Goal: Contribute content

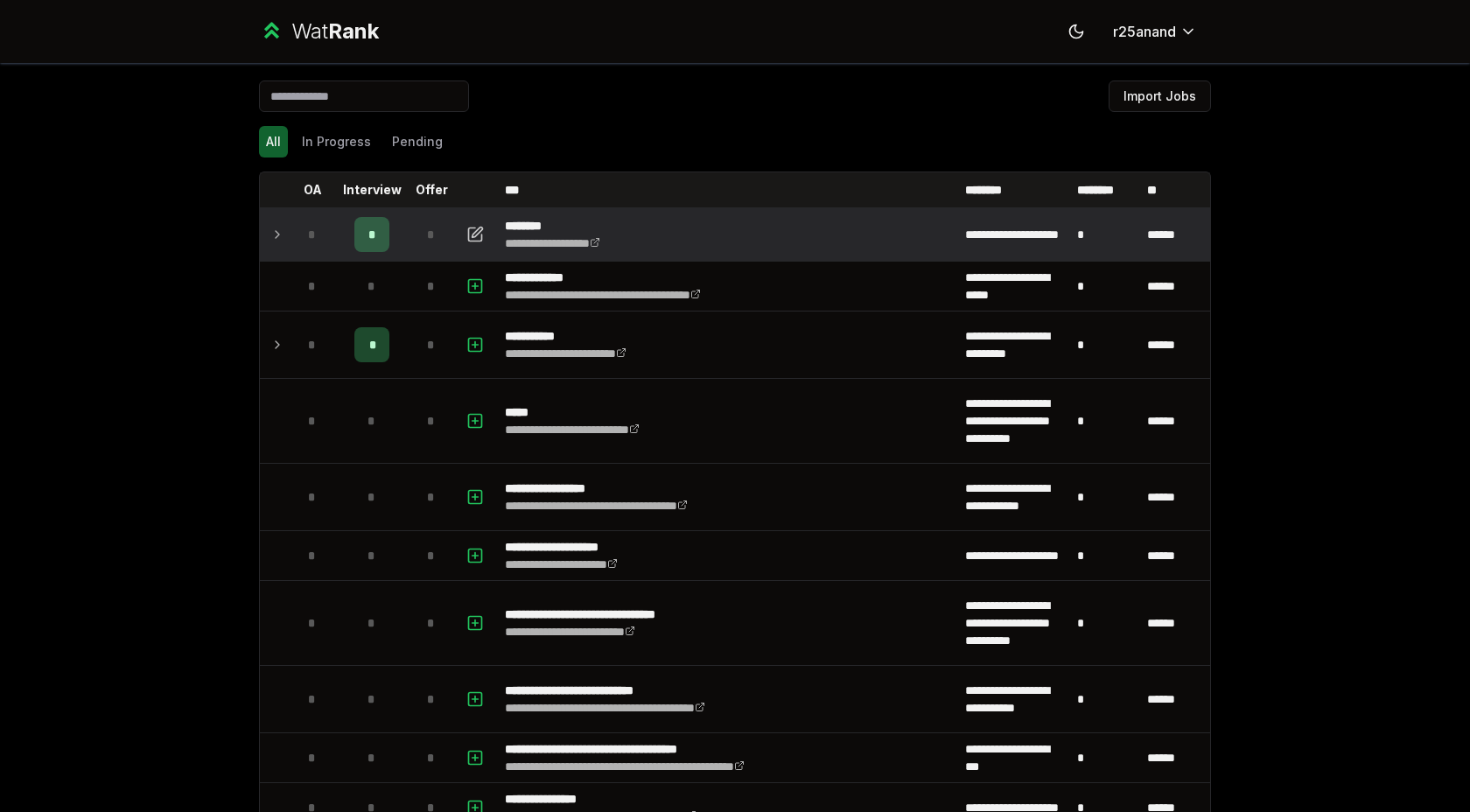
click at [271, 218] on td at bounding box center [274, 234] width 28 height 49
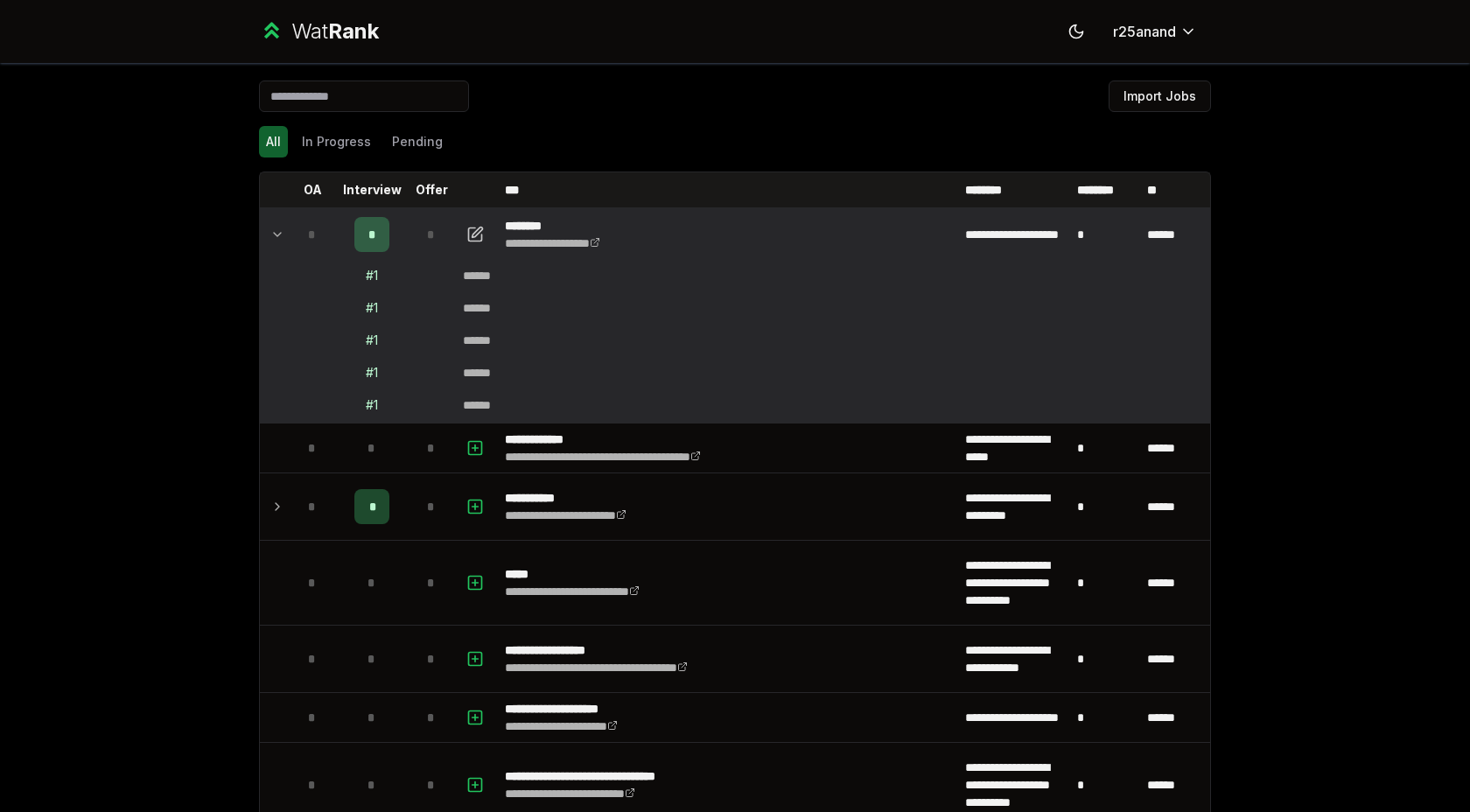
click at [270, 229] on icon at bounding box center [276, 234] width 14 height 21
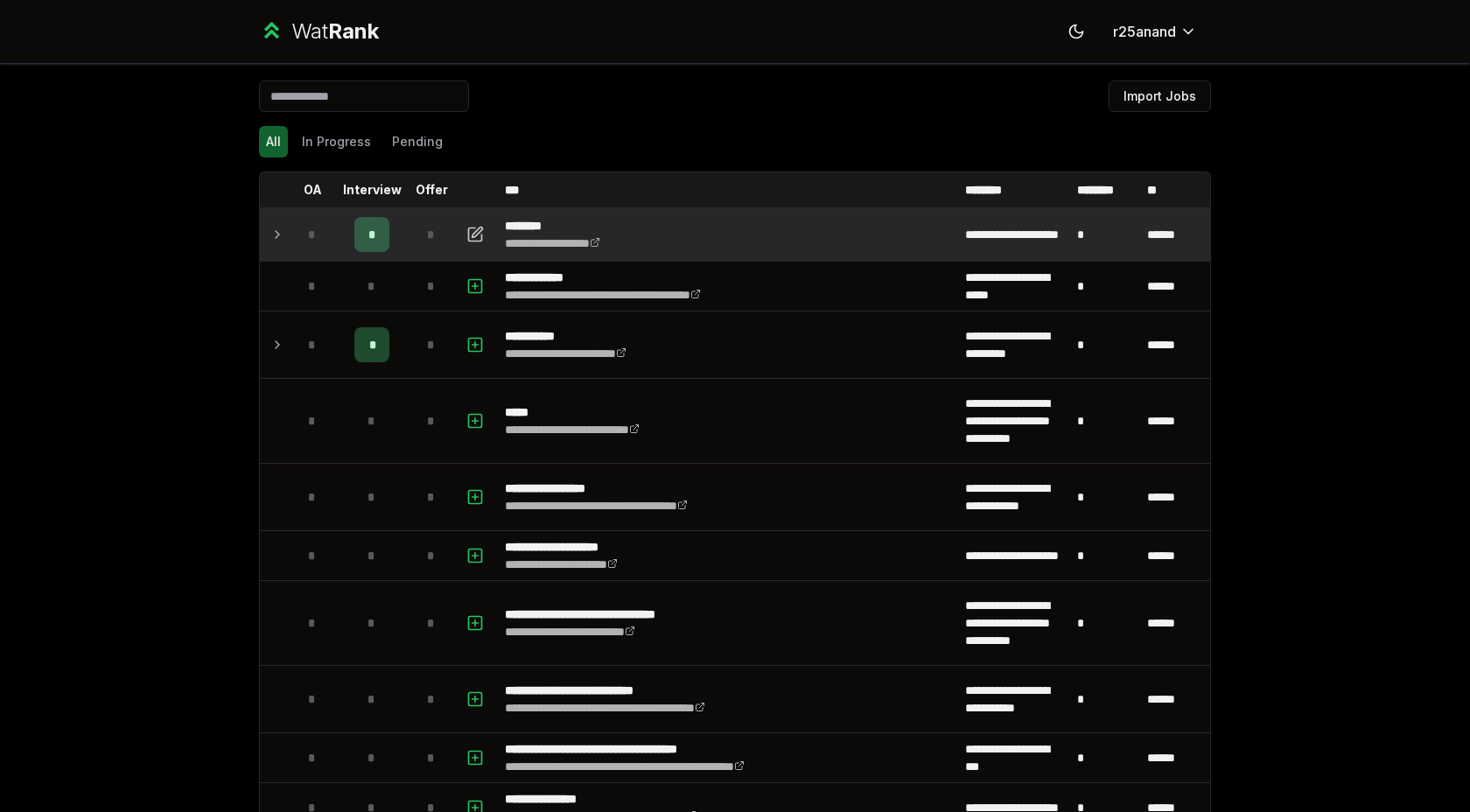
click at [270, 229] on icon at bounding box center [276, 234] width 14 height 21
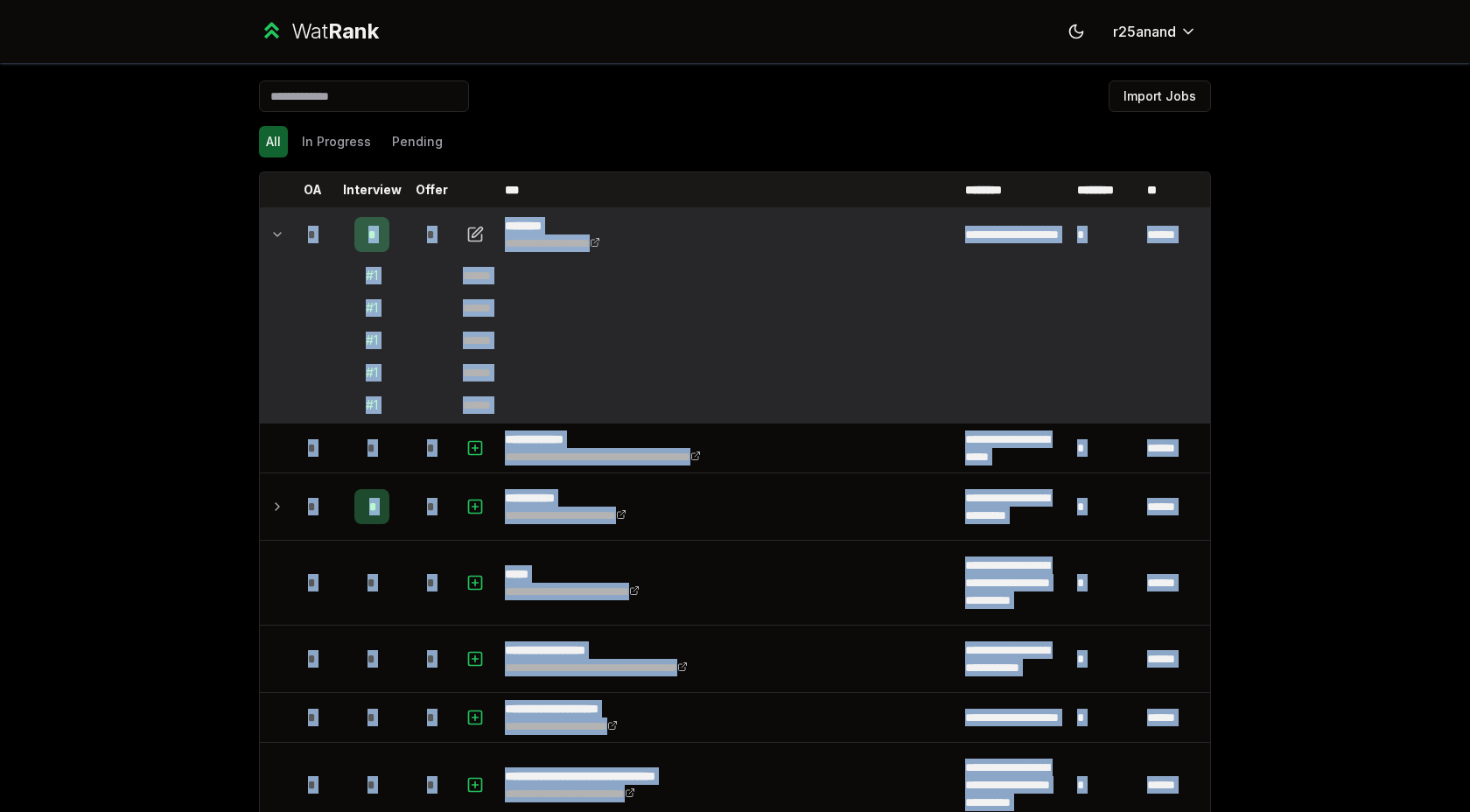
click at [270, 229] on icon at bounding box center [276, 234] width 14 height 21
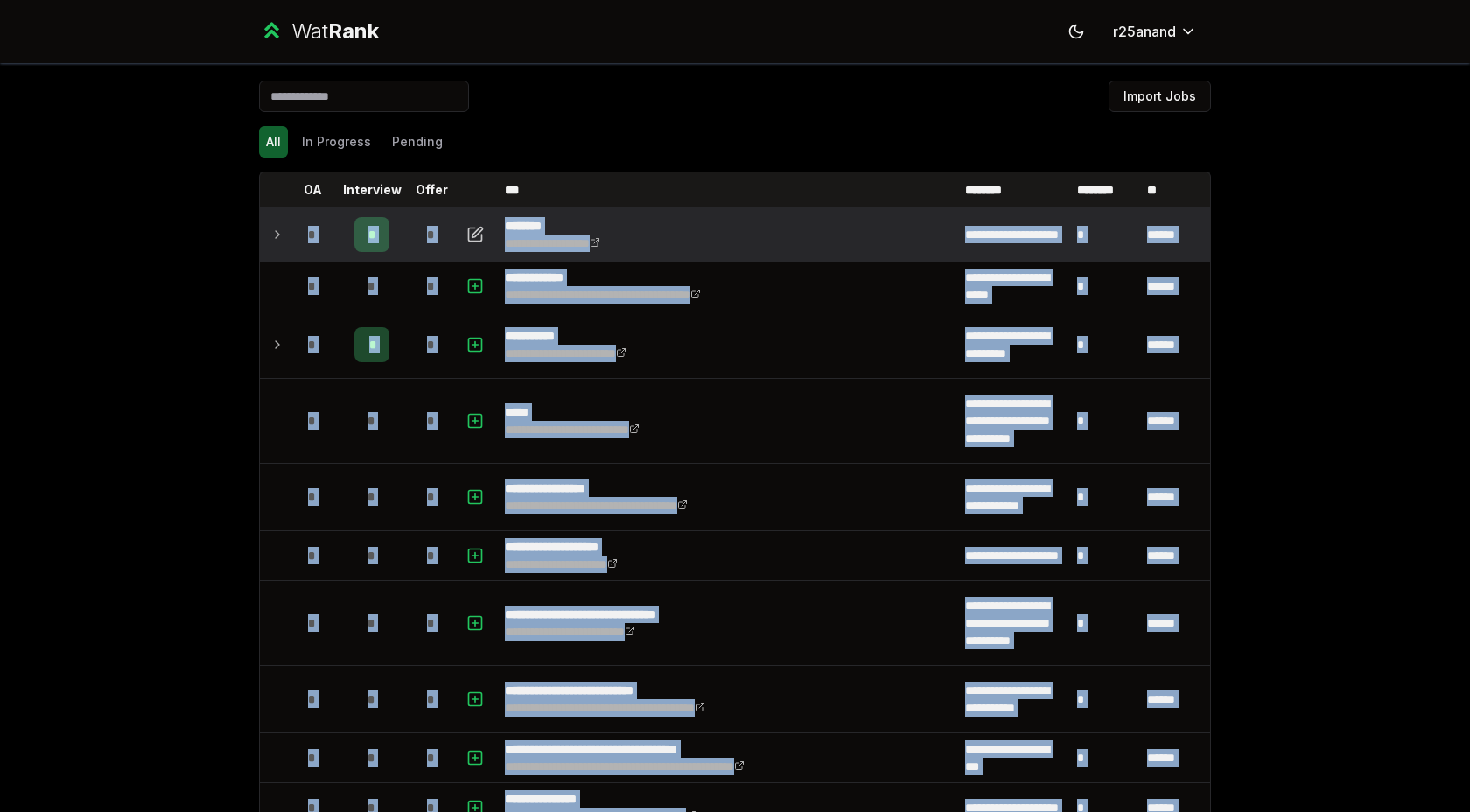
click at [42, 270] on div "**********" at bounding box center [735, 406] width 1470 height 812
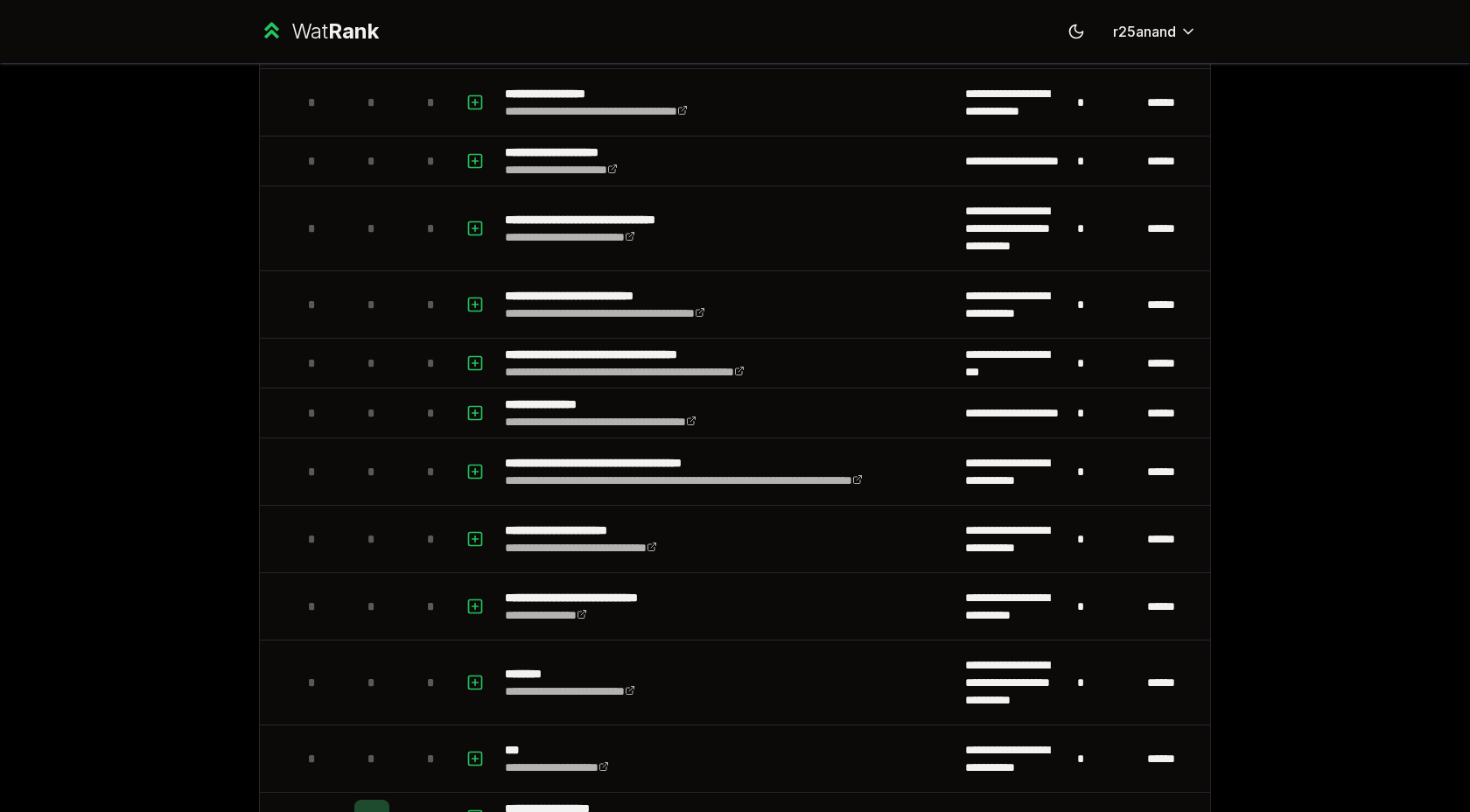
scroll to position [397, 0]
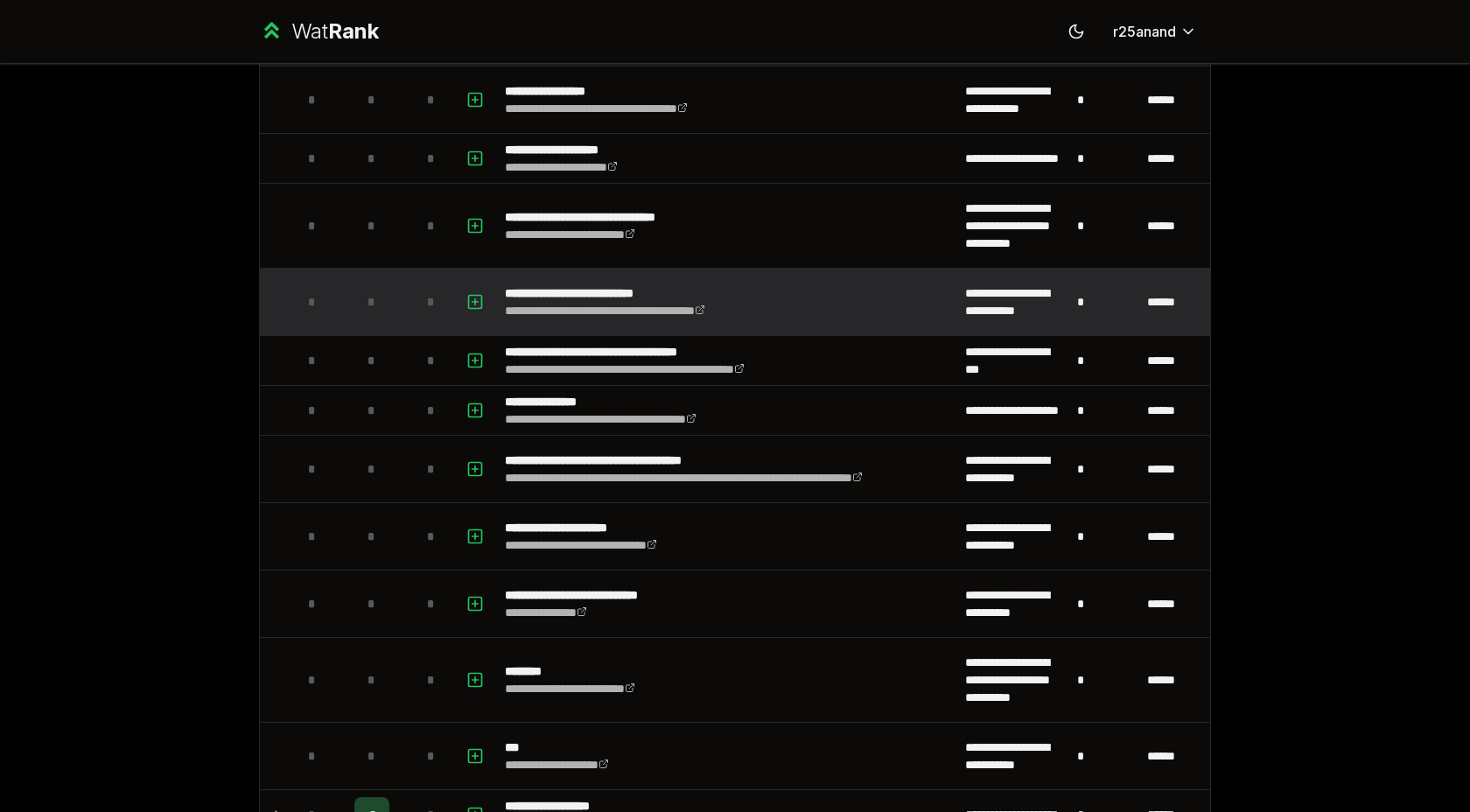
click at [349, 307] on td "*" at bounding box center [371, 302] width 70 height 67
click at [482, 301] on icon "button" at bounding box center [474, 301] width 17 height 21
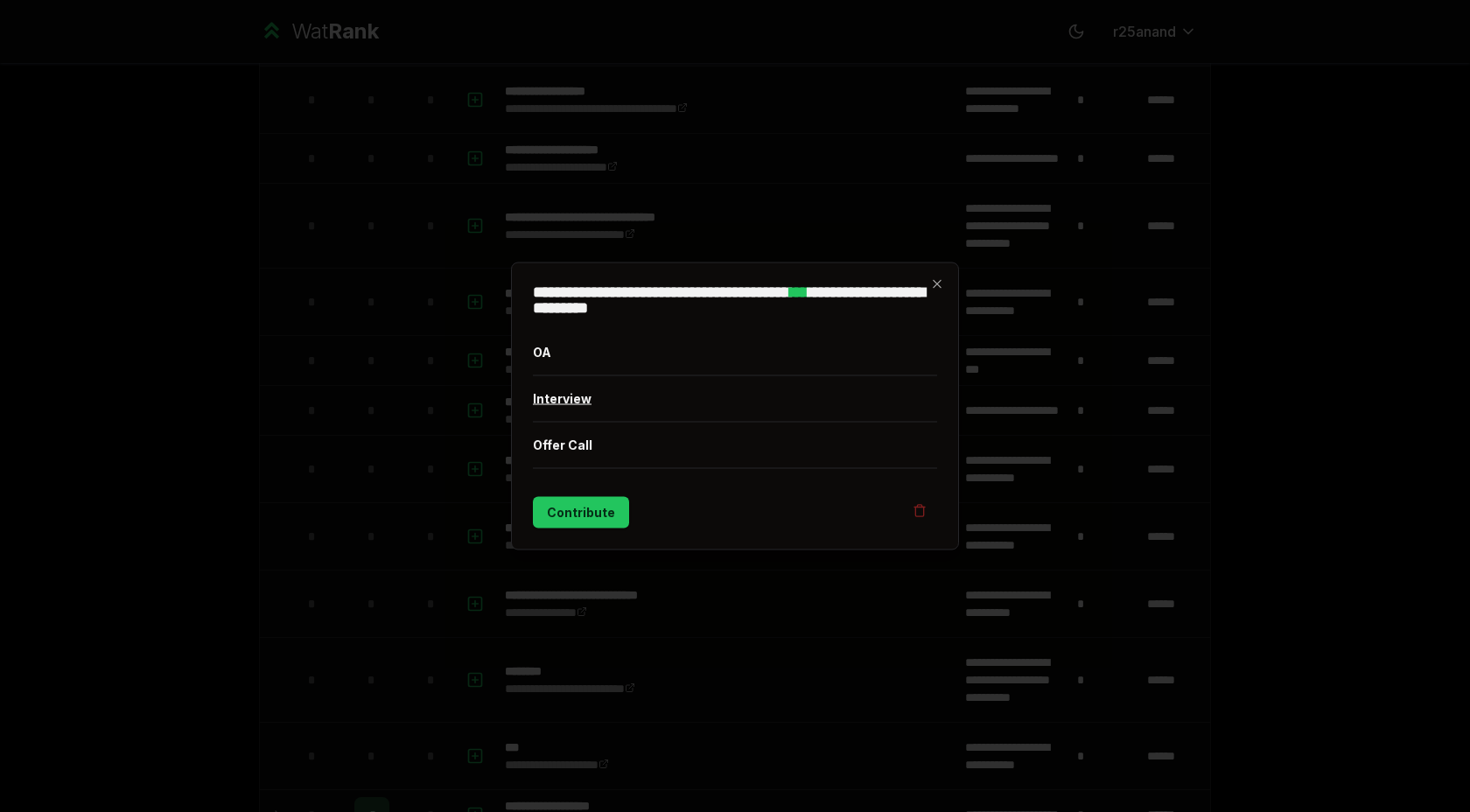
click at [568, 392] on button "Interview" at bounding box center [735, 398] width 404 height 45
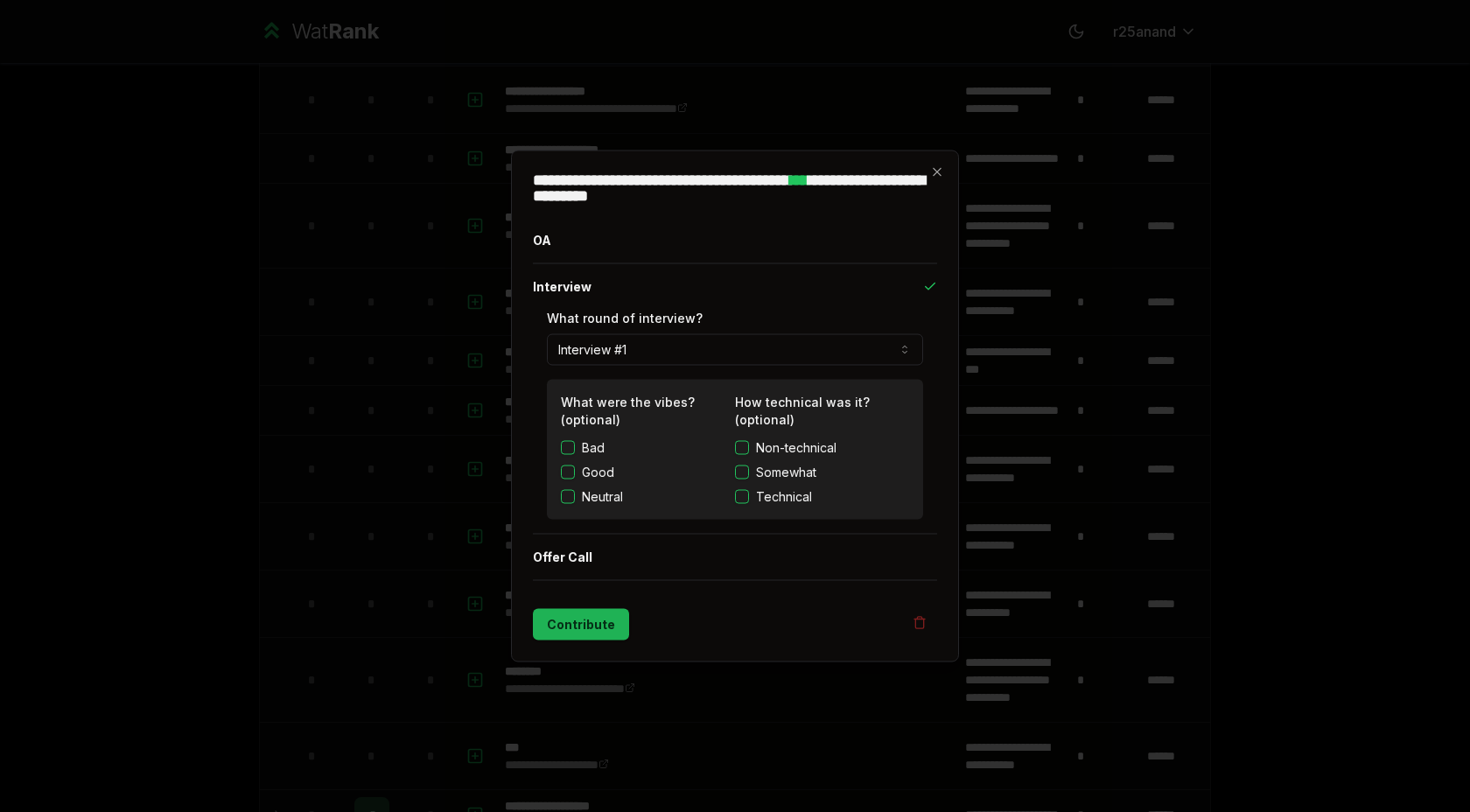
click at [594, 637] on button "Contribute" at bounding box center [581, 624] width 97 height 32
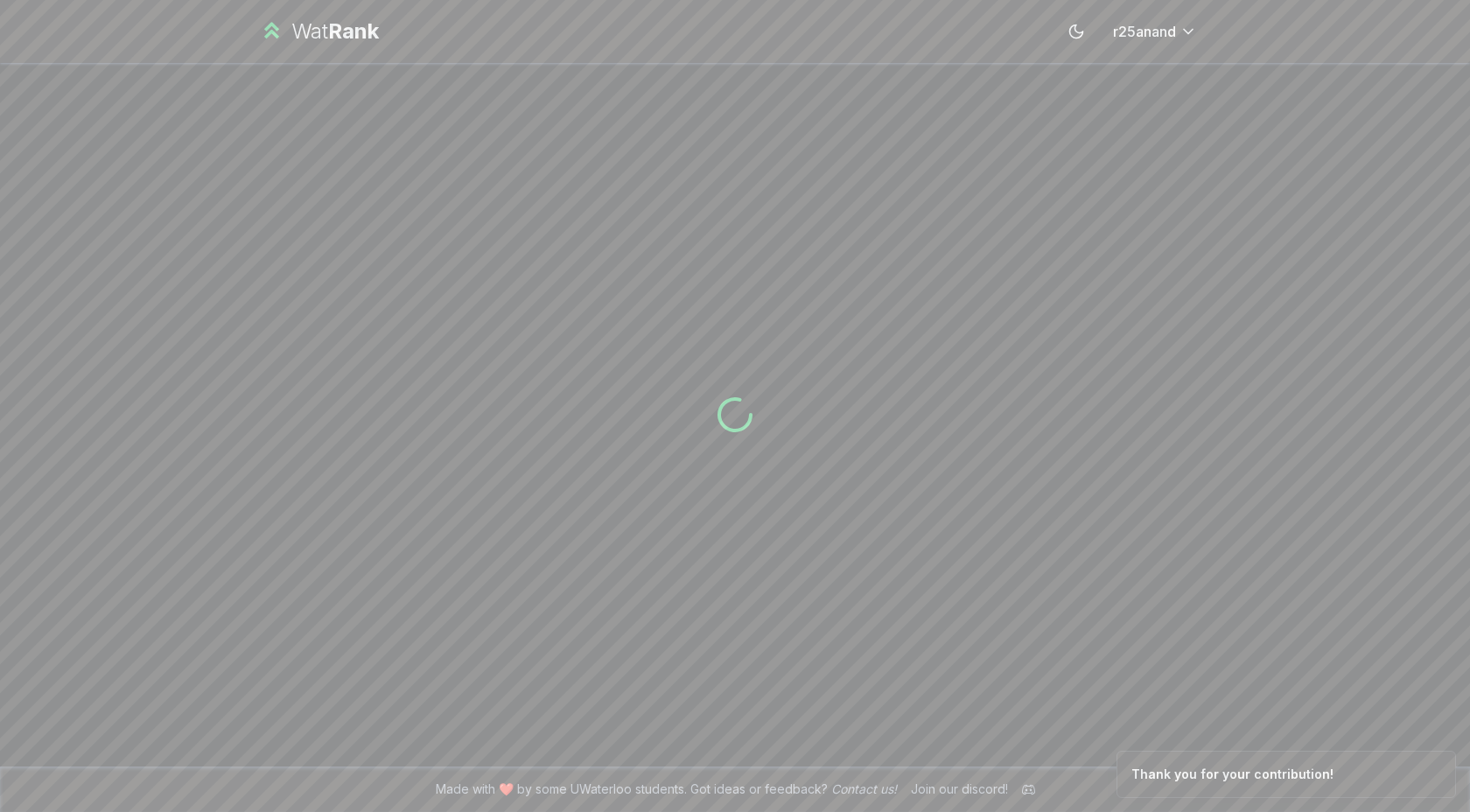
scroll to position [0, 0]
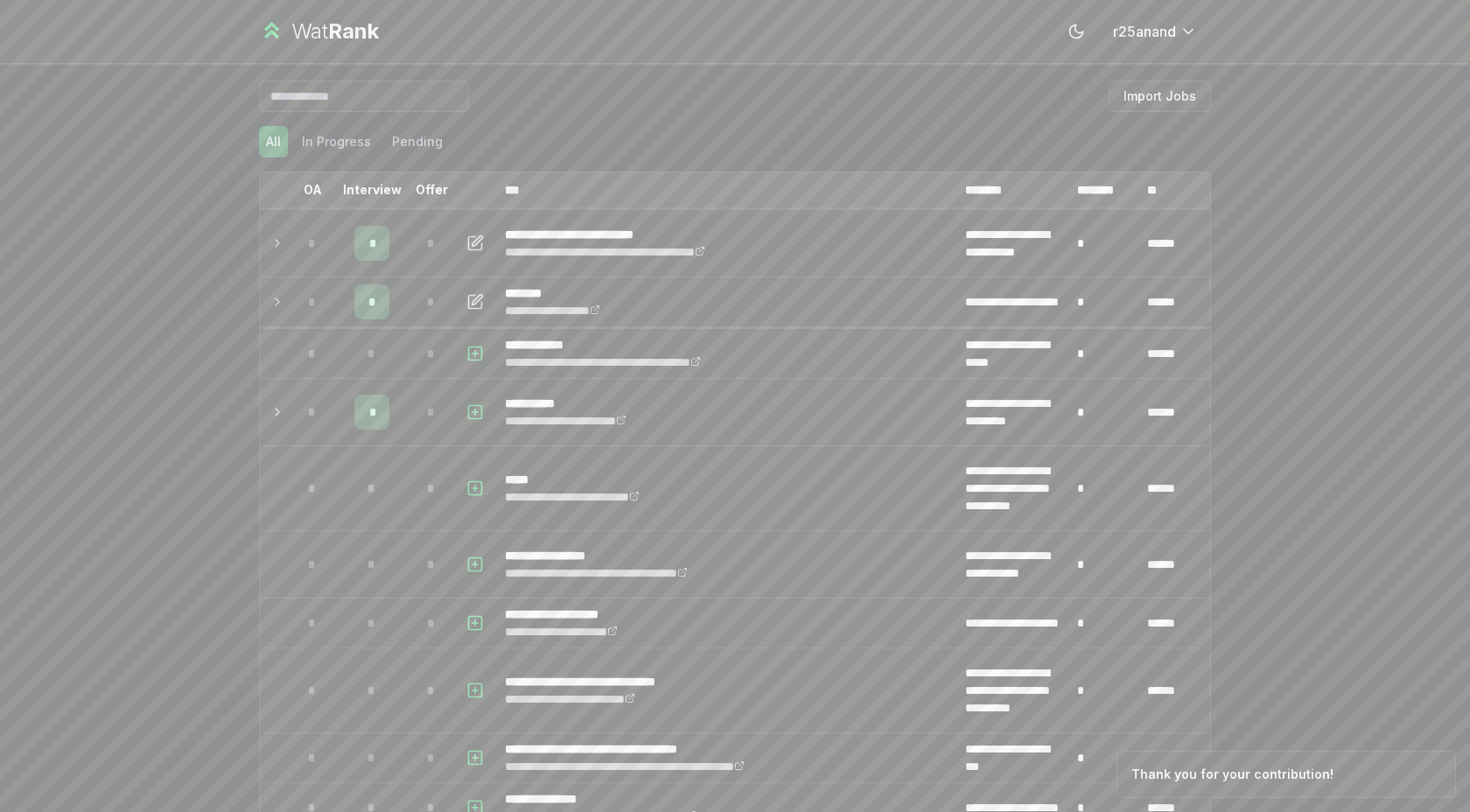
click at [48, 339] on div "**********" at bounding box center [735, 406] width 1470 height 812
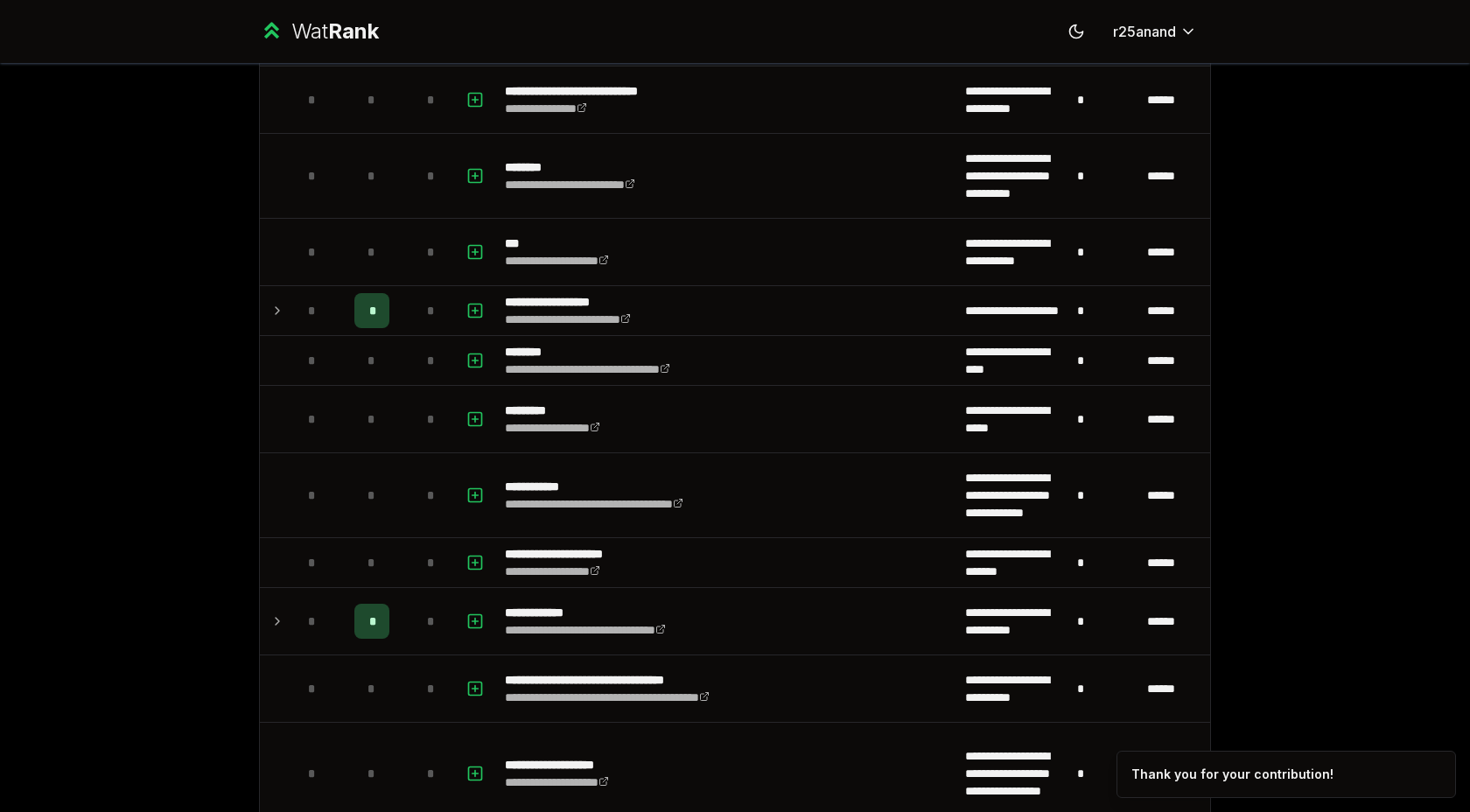
scroll to position [898, 0]
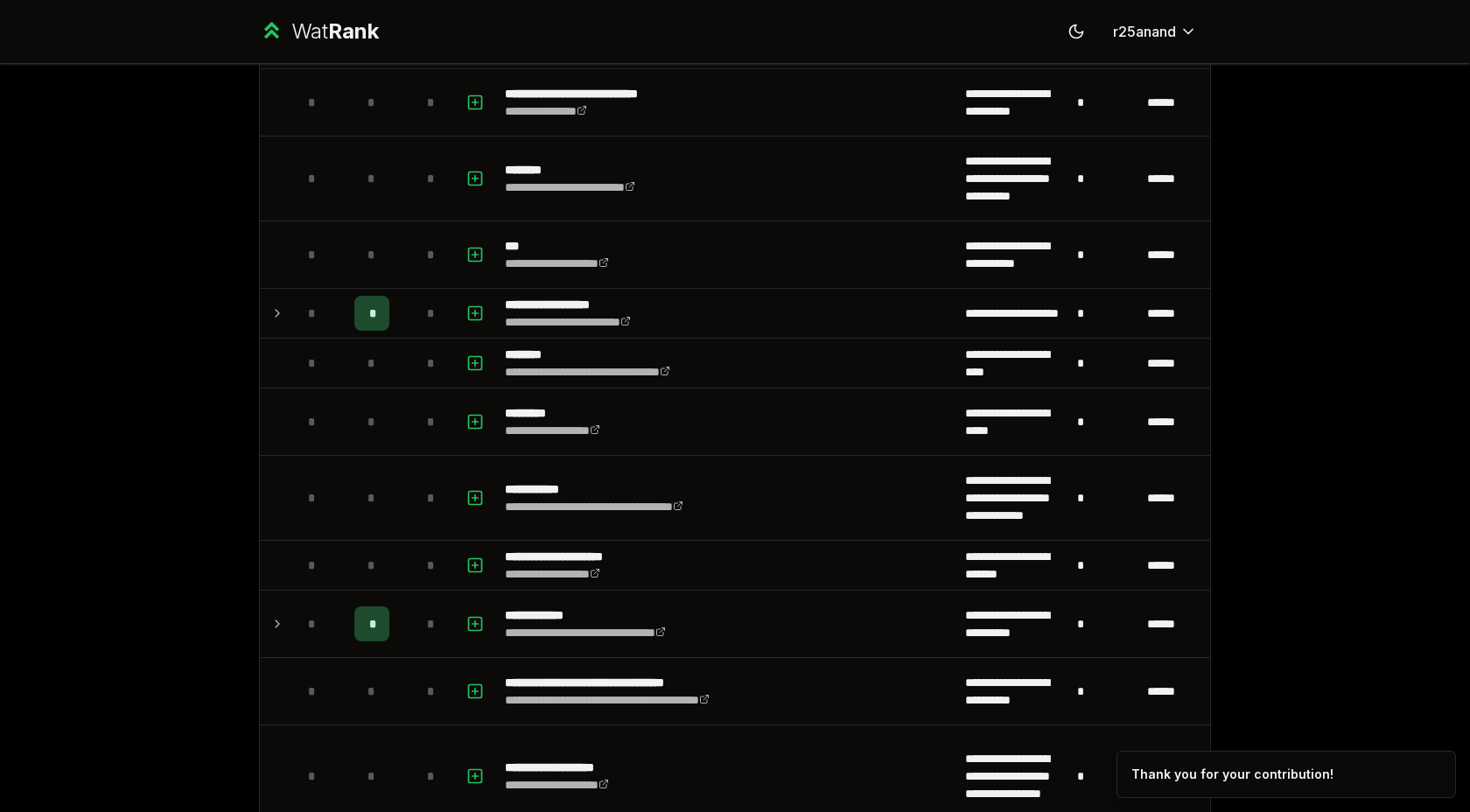
click at [45, 334] on div "**********" at bounding box center [735, 406] width 1470 height 812
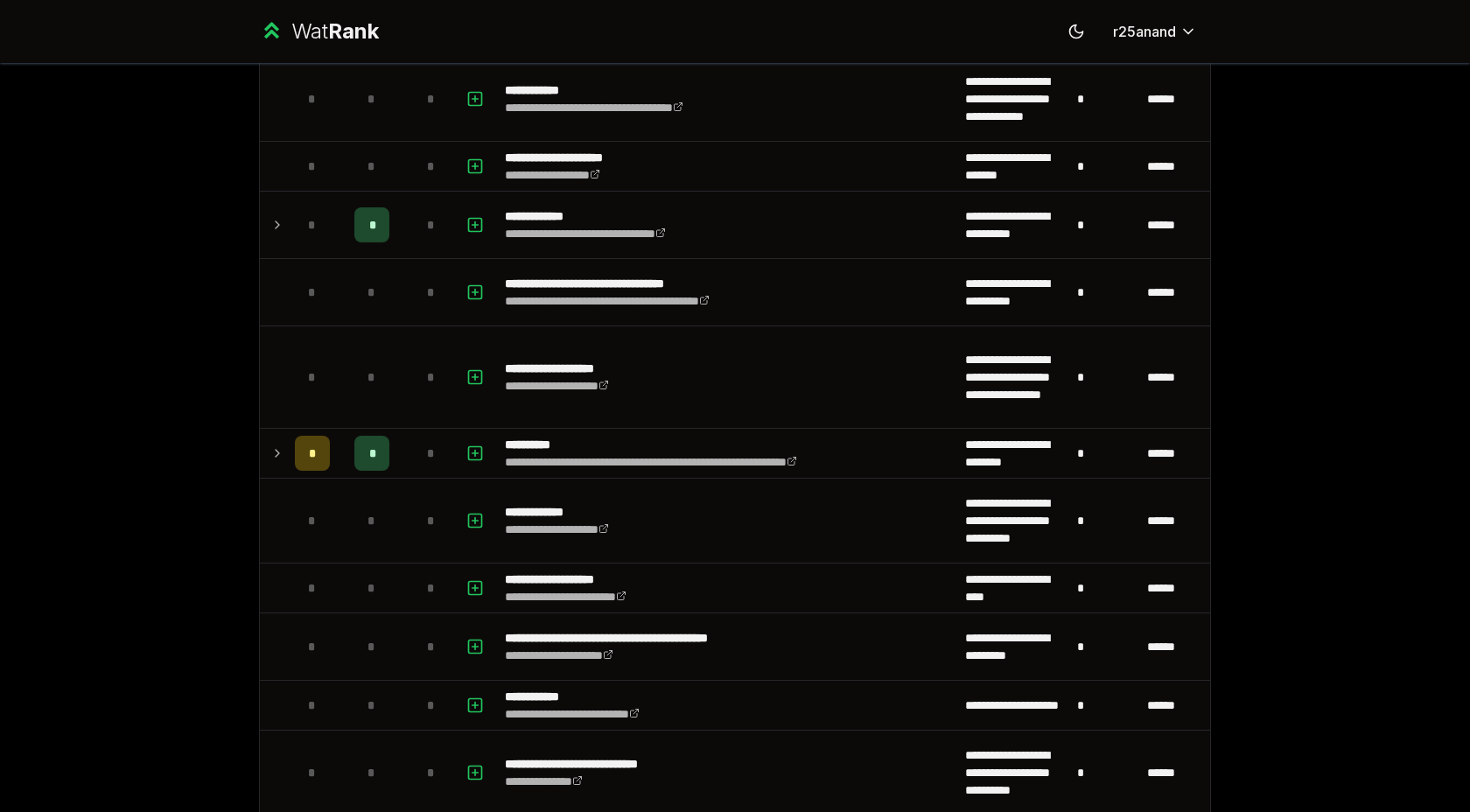
scroll to position [1298, 0]
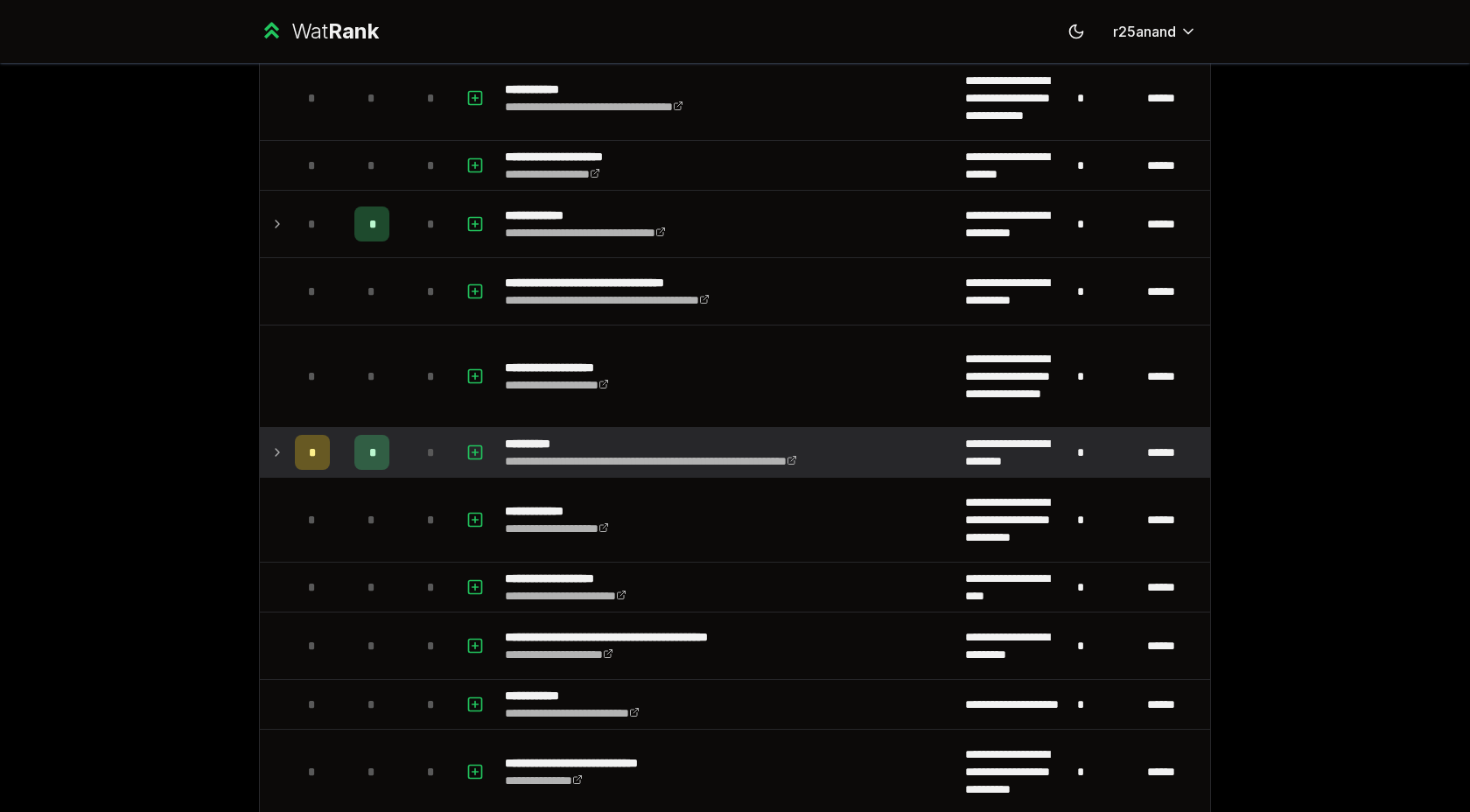
click at [280, 456] on icon at bounding box center [276, 452] width 14 height 21
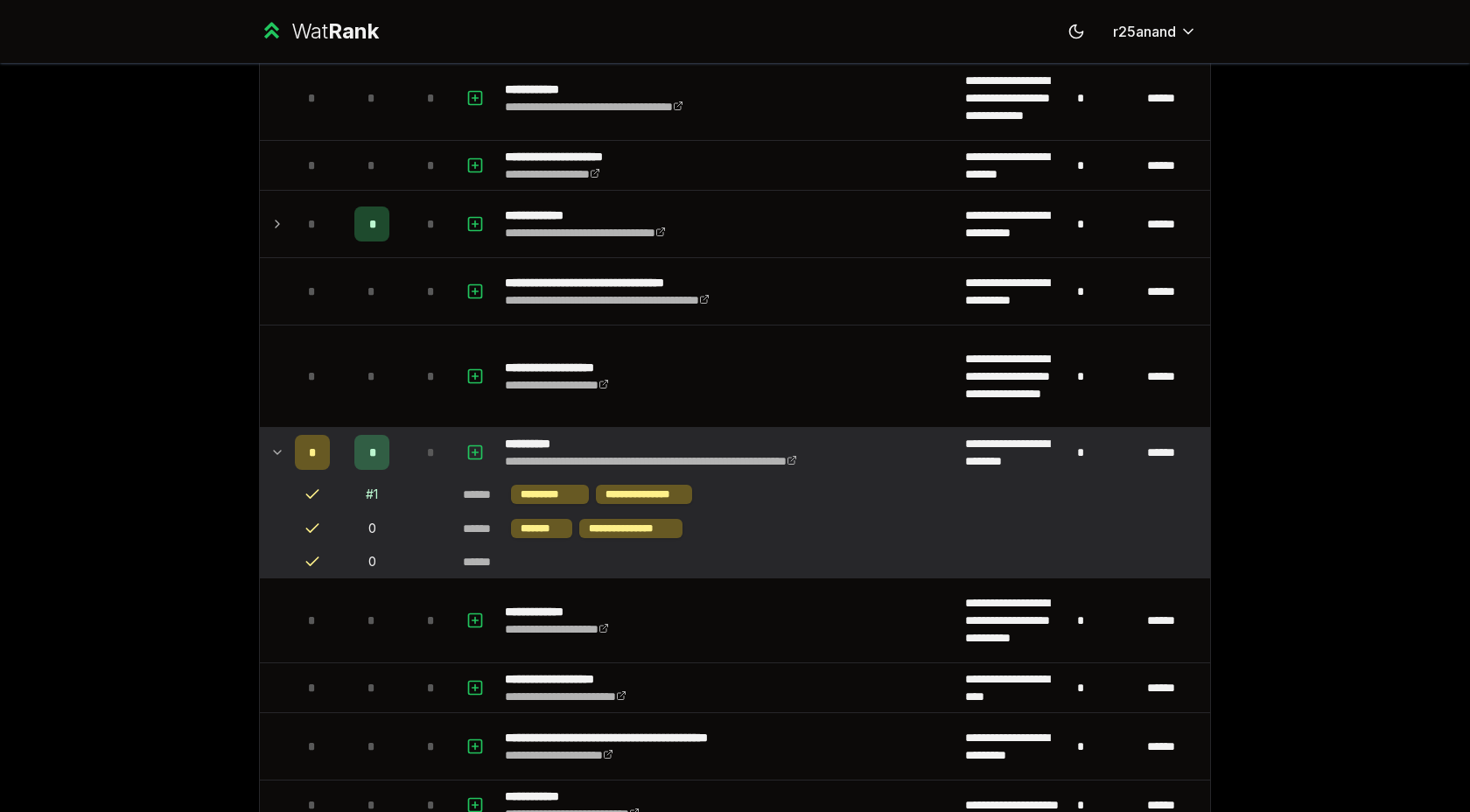
click at [278, 455] on icon at bounding box center [276, 452] width 14 height 21
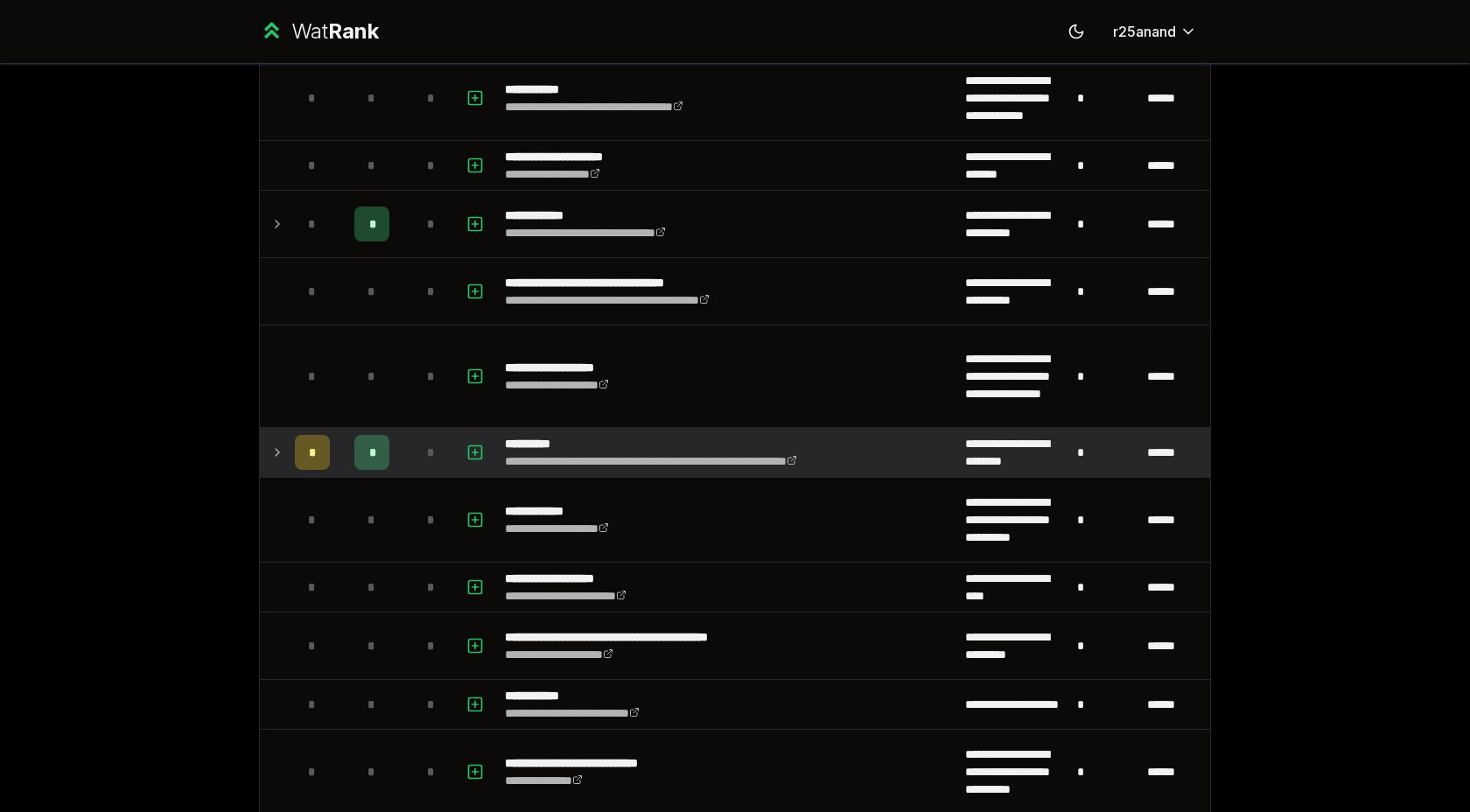
click at [278, 455] on icon at bounding box center [276, 452] width 14 height 21
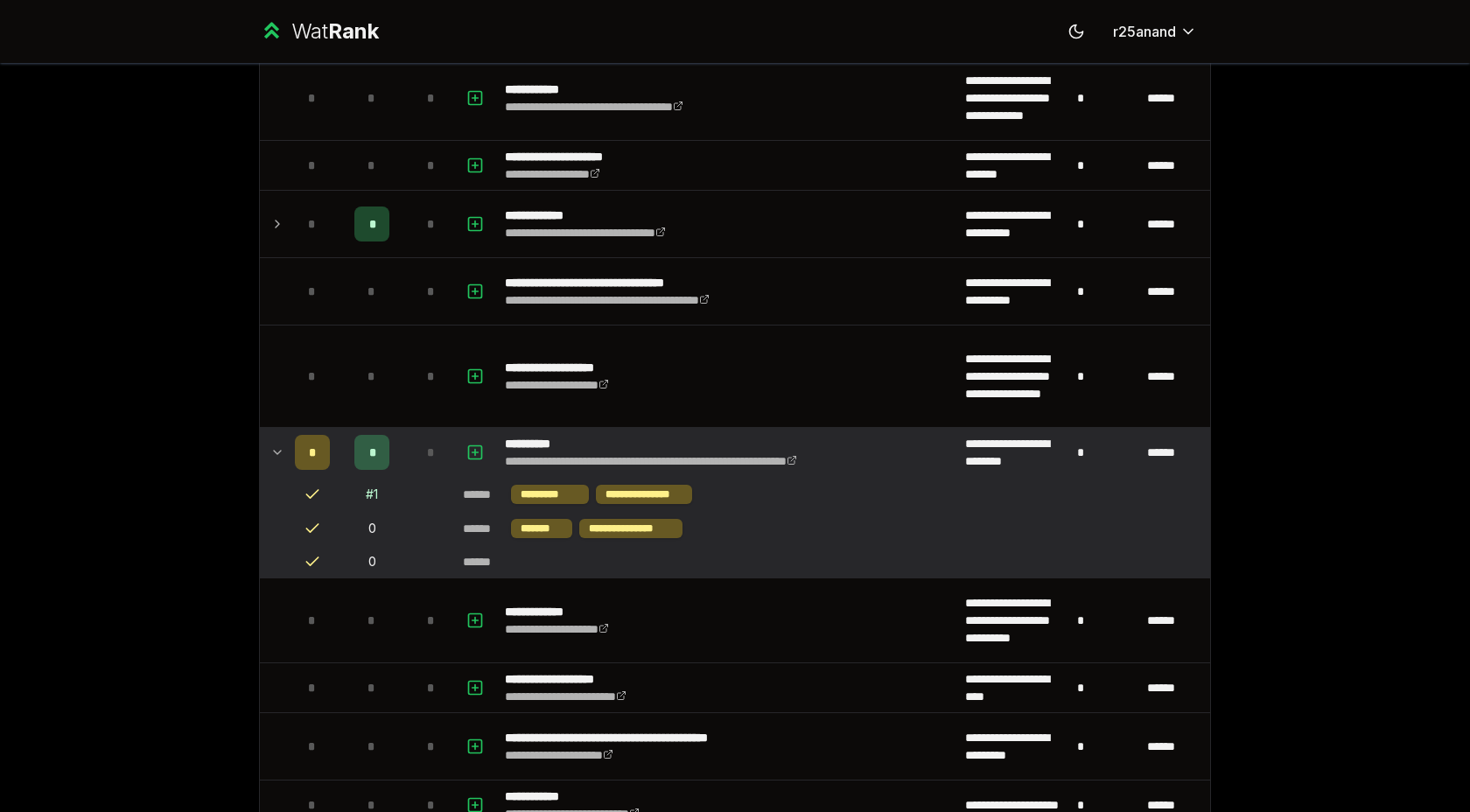
click at [278, 455] on icon at bounding box center [276, 452] width 14 height 21
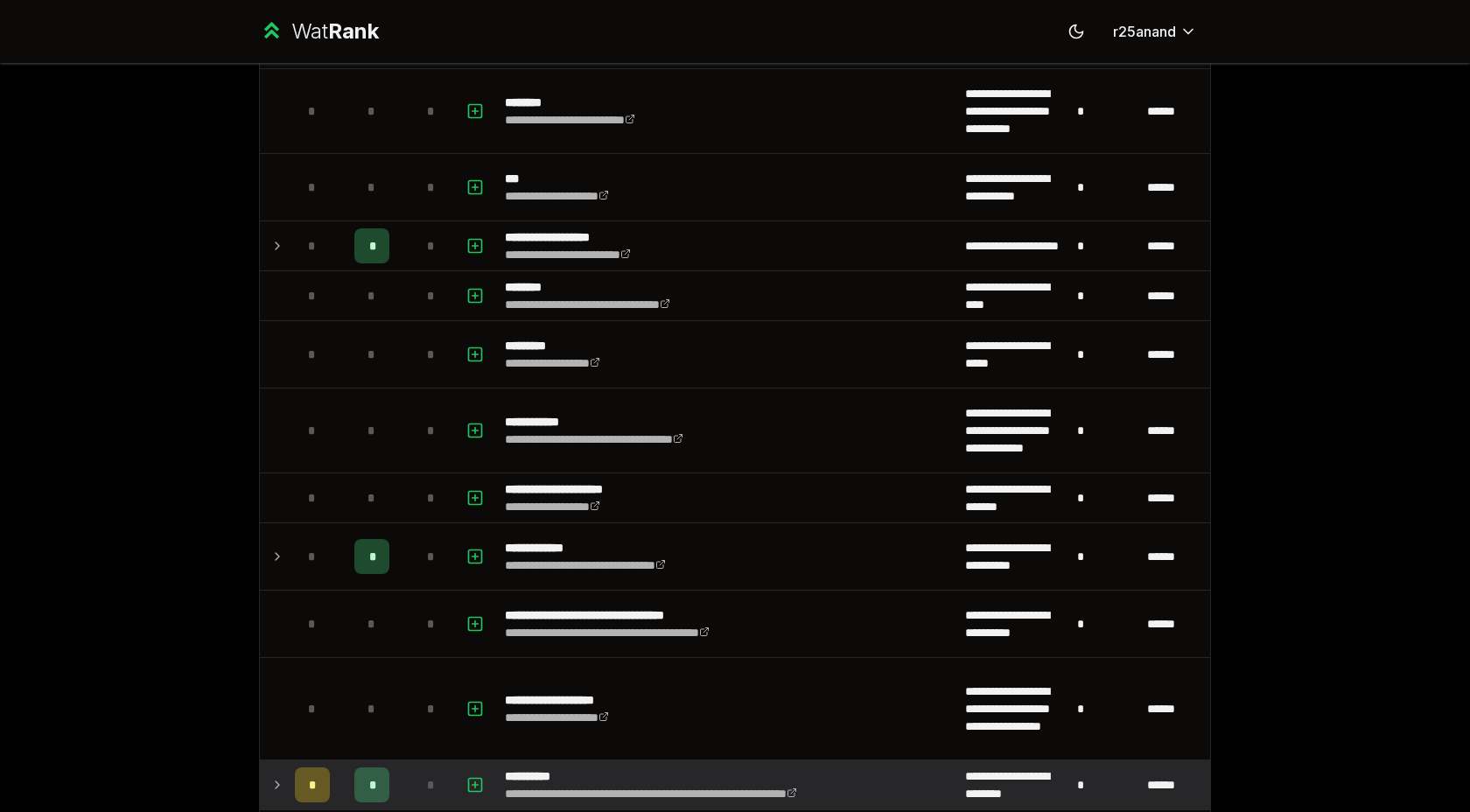
scroll to position [966, 0]
click at [0, 347] on div "**********" at bounding box center [735, 406] width 1470 height 812
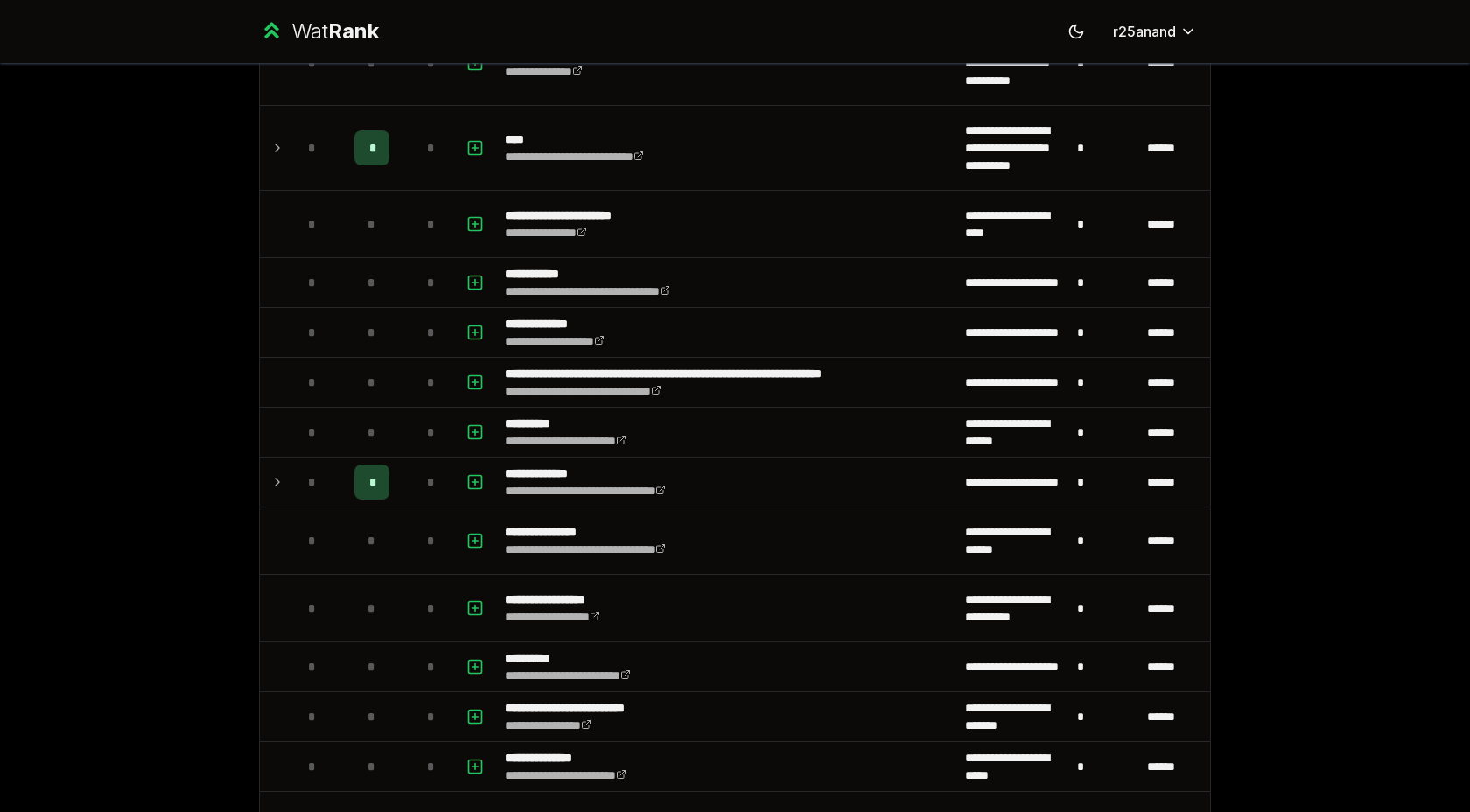
scroll to position [2018, 0]
